Goal: Navigation & Orientation: Find specific page/section

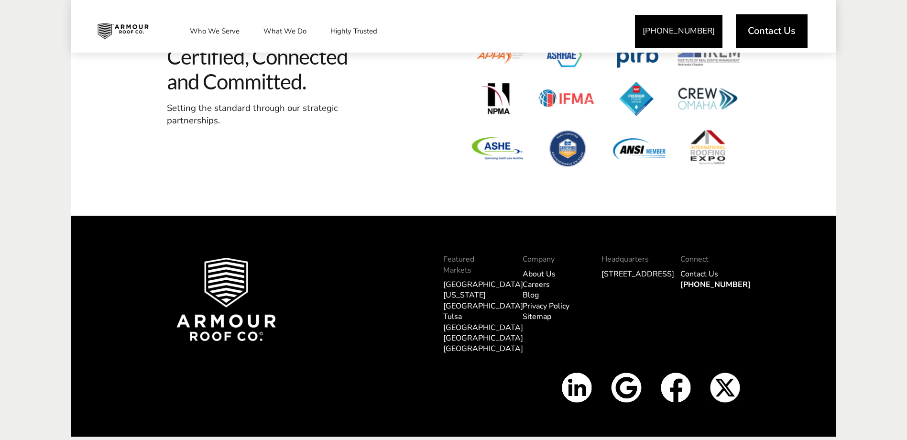
scroll to position [2943, 0]
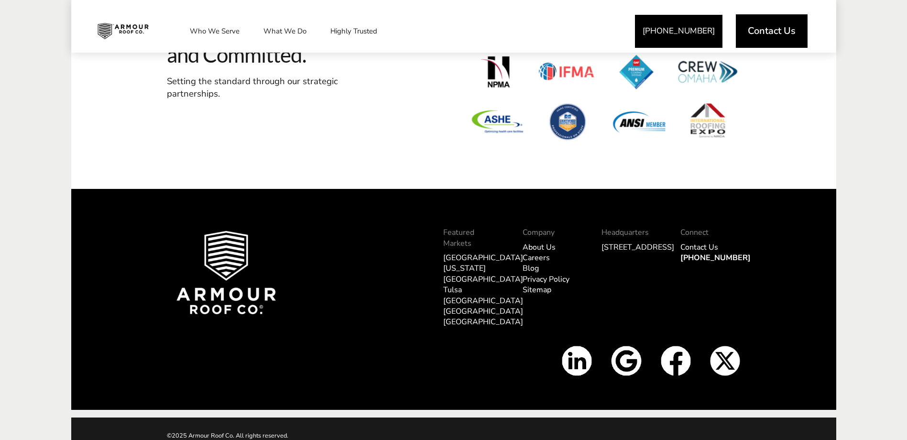
click at [452, 252] on link "[GEOGRAPHIC_DATA]" at bounding box center [483, 257] width 80 height 11
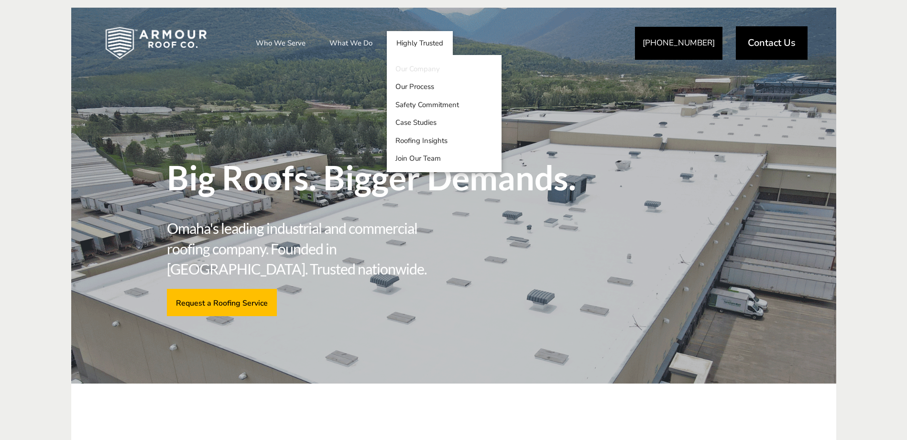
click at [408, 71] on link "Our Company" at bounding box center [444, 69] width 115 height 18
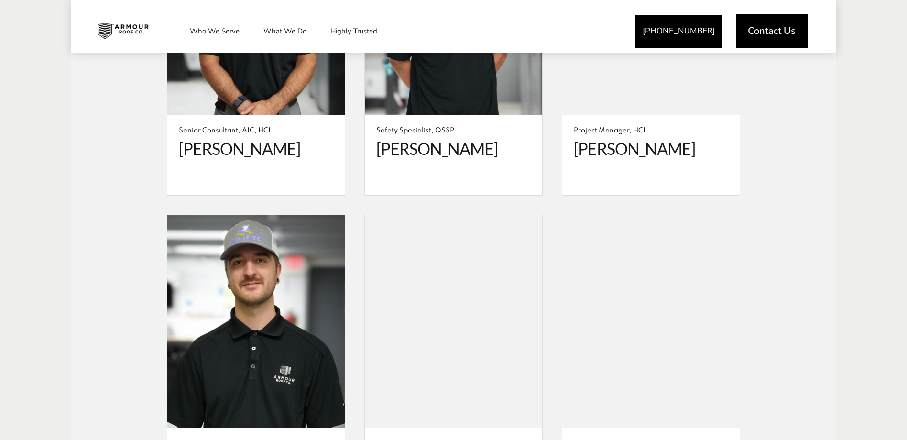
scroll to position [2725, 0]
